Goal: Information Seeking & Learning: Find specific fact

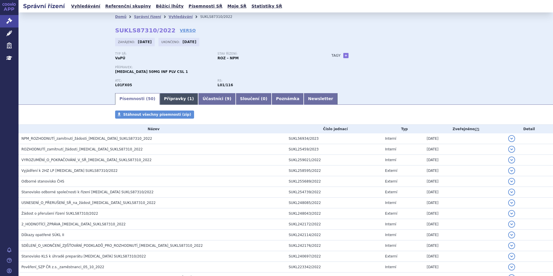
click at [174, 97] on link "Přípravky ( 1 )" at bounding box center [179, 99] width 38 height 12
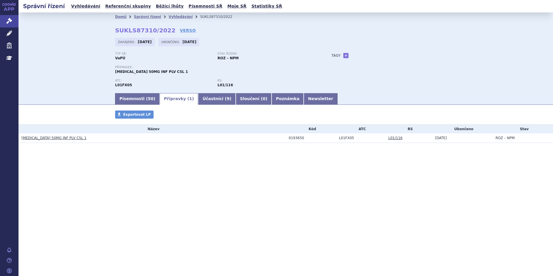
click at [50, 134] on td "[MEDICAL_DATA] 50MG INF PLV CSL 1" at bounding box center [152, 138] width 267 height 10
click at [50, 136] on link "[MEDICAL_DATA] 50MG INF PLV CSL 1" at bounding box center [53, 138] width 65 height 4
